Goal: Communication & Community: Answer question/provide support

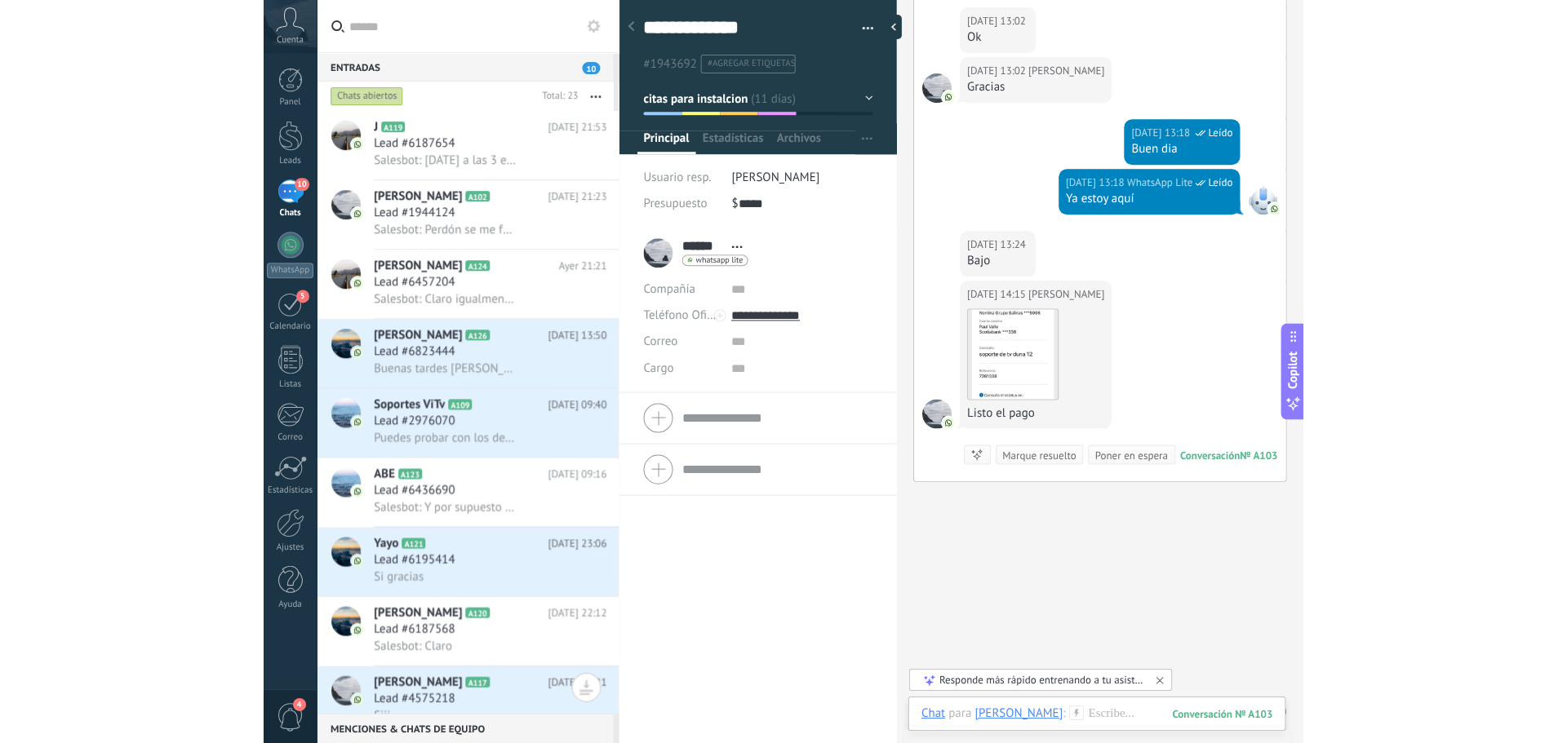
scroll to position [1770, 0]
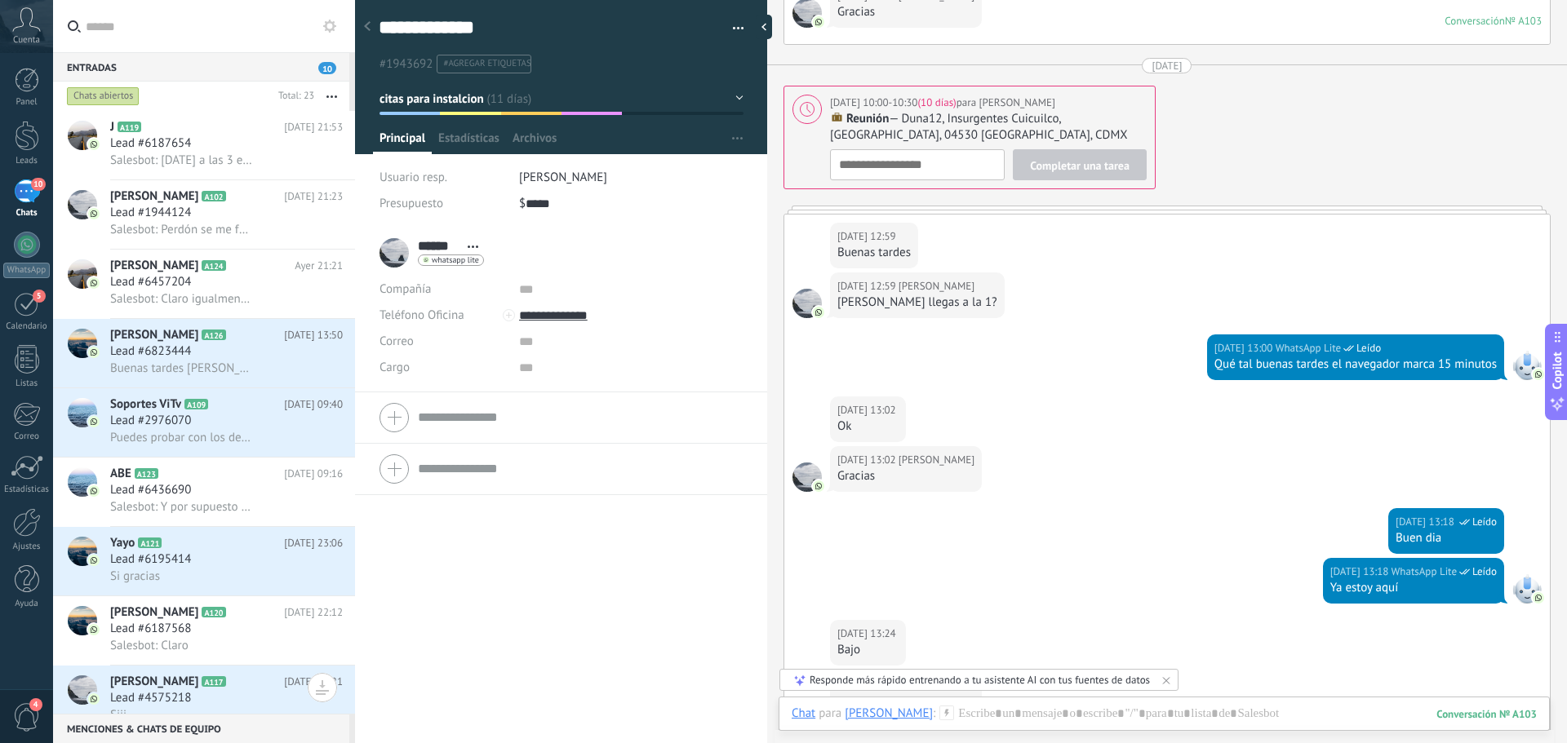
type textarea "**********"
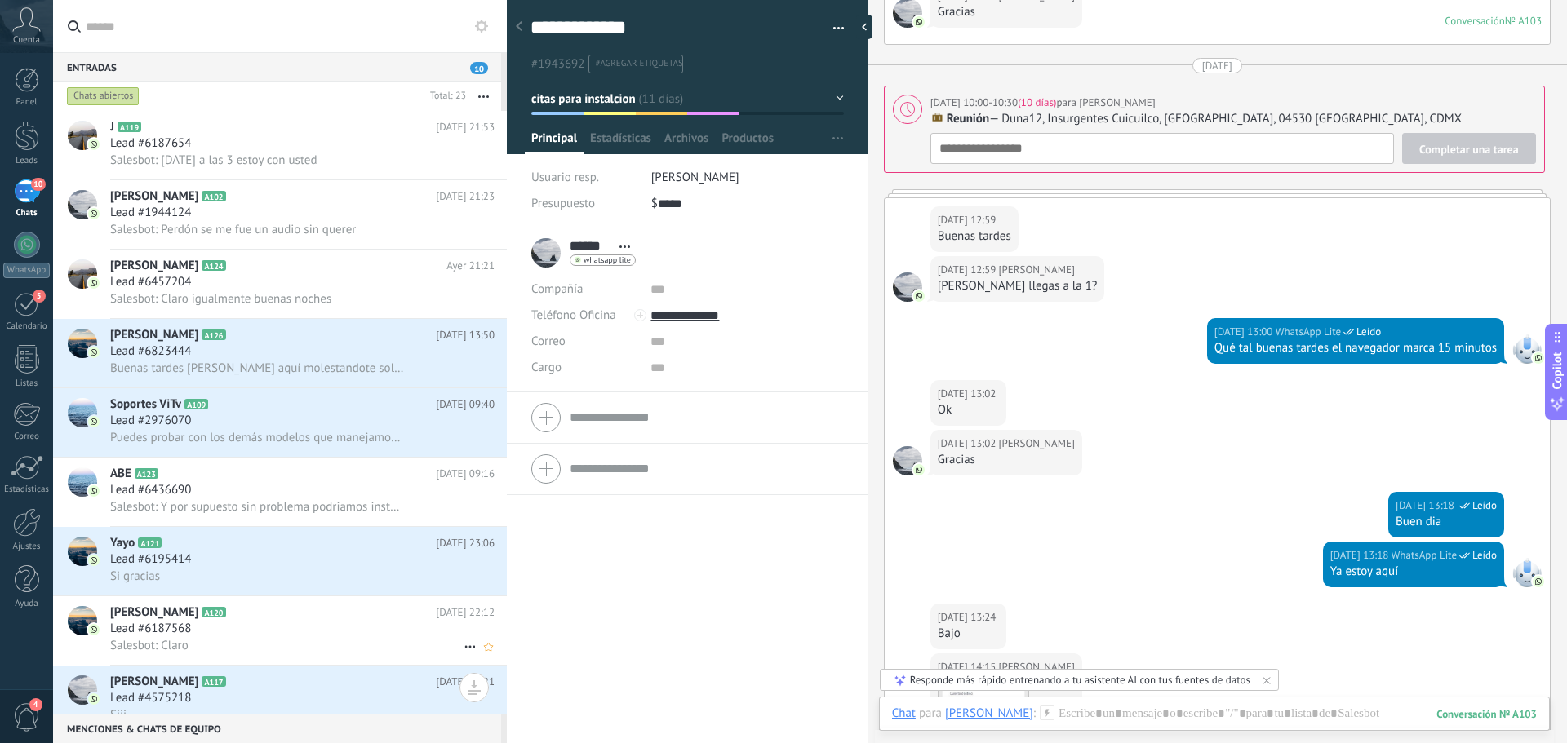
scroll to position [24, 0]
